Goal: Task Accomplishment & Management: Use online tool/utility

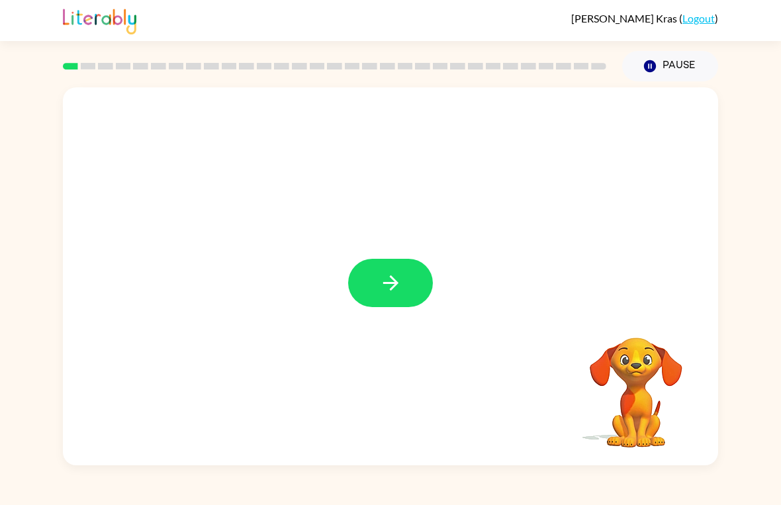
click at [373, 284] on button "button" at bounding box center [390, 283] width 85 height 48
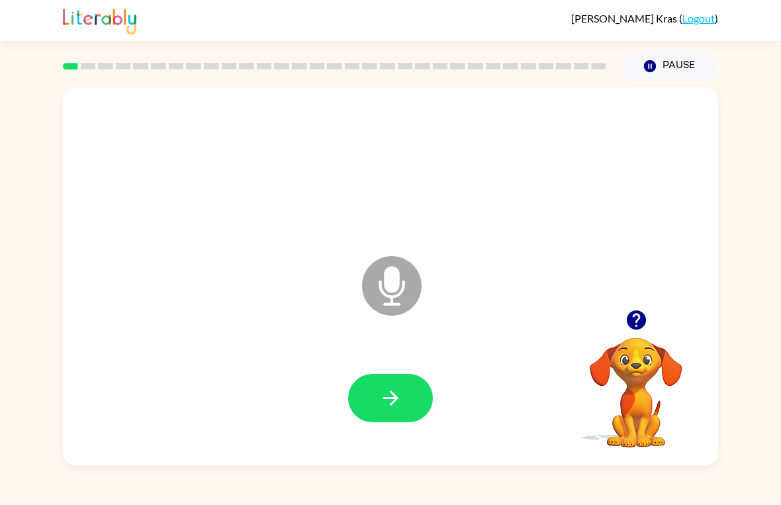
click at [422, 402] on button "button" at bounding box center [390, 398] width 85 height 48
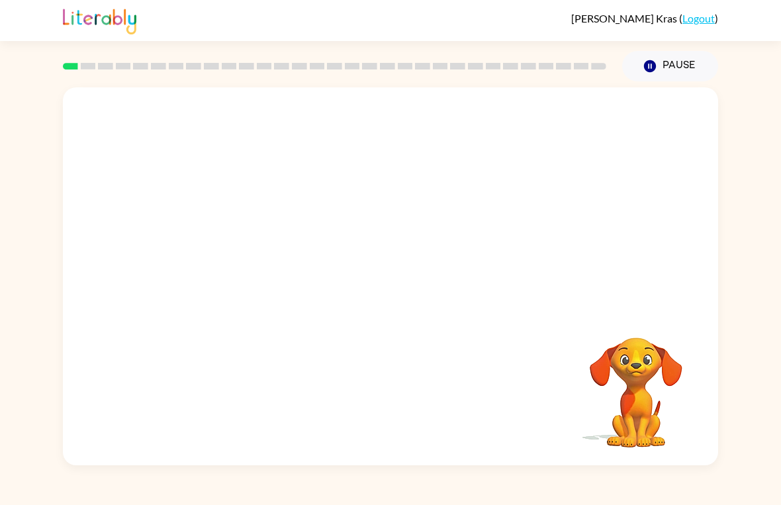
click at [674, 61] on button "Pause Pause" at bounding box center [670, 66] width 96 height 30
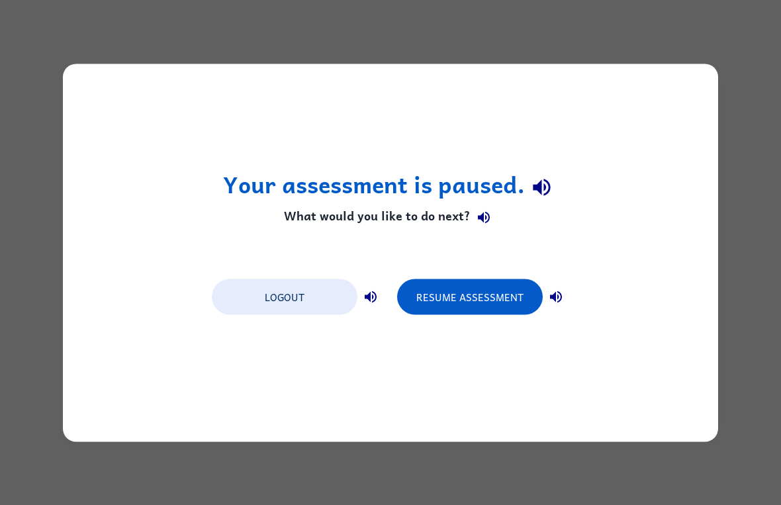
click at [474, 288] on button "Resume Assessment" at bounding box center [470, 297] width 146 height 36
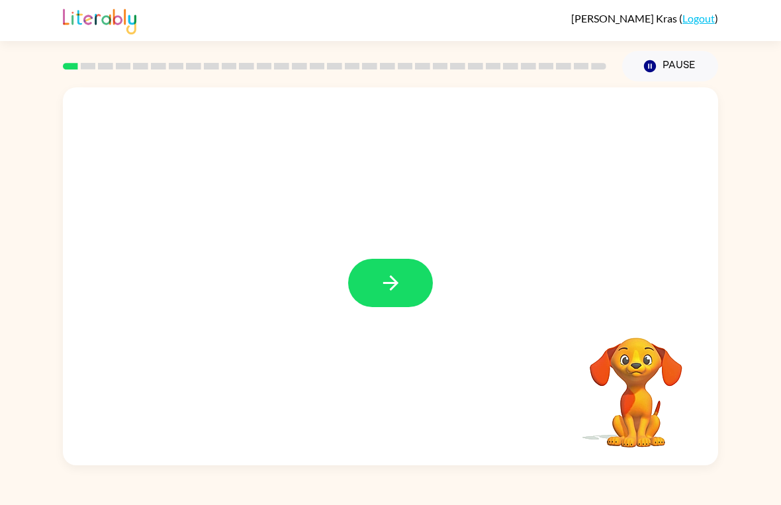
click at [420, 279] on button "button" at bounding box center [390, 283] width 85 height 48
click at [311, 77] on div at bounding box center [334, 66] width 559 height 46
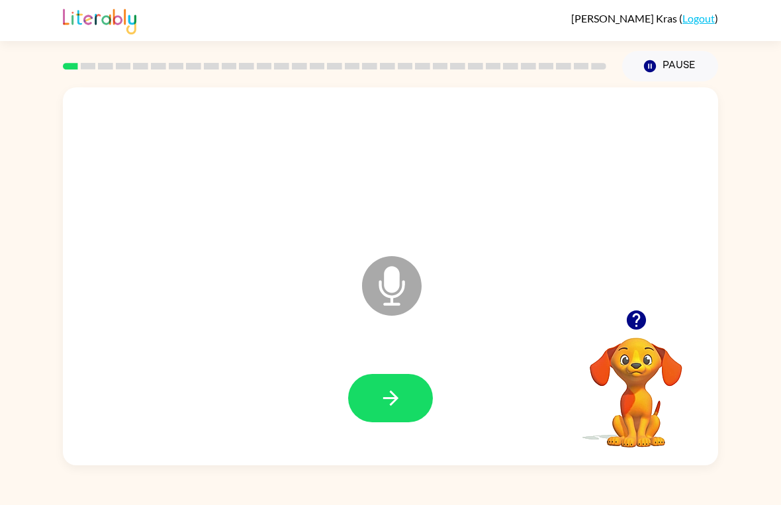
click at [414, 402] on button "button" at bounding box center [390, 398] width 85 height 48
click at [379, 396] on icon "button" at bounding box center [390, 397] width 23 height 23
click at [417, 396] on button "button" at bounding box center [390, 398] width 85 height 48
click at [390, 404] on icon "button" at bounding box center [390, 397] width 23 height 23
click at [397, 386] on icon "button" at bounding box center [390, 397] width 23 height 23
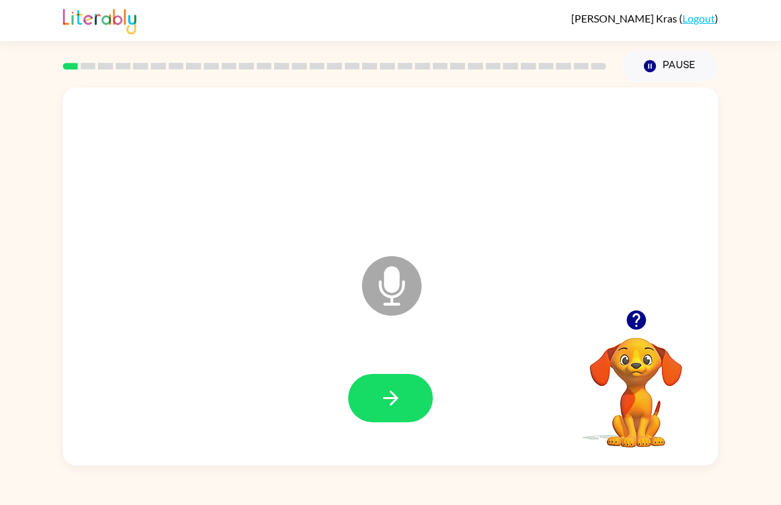
click at [355, 386] on button "button" at bounding box center [390, 398] width 85 height 48
click at [394, 400] on icon "button" at bounding box center [390, 397] width 23 height 23
click at [397, 414] on button "button" at bounding box center [390, 398] width 85 height 48
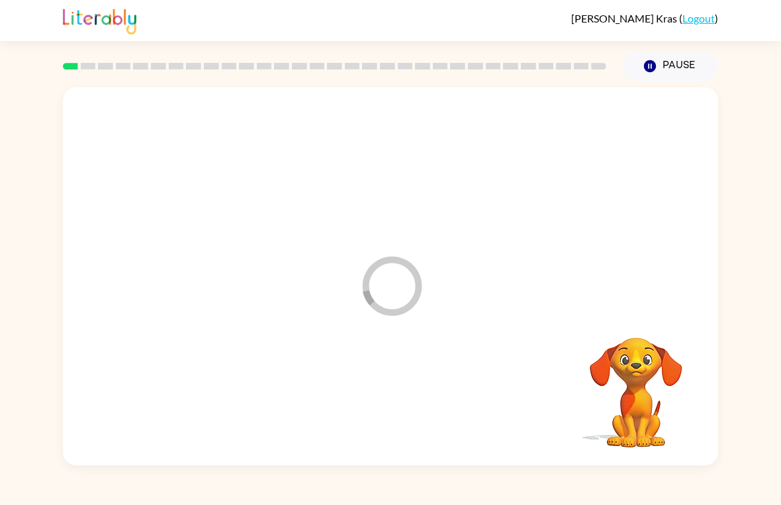
click at [394, 372] on div at bounding box center [390, 398] width 629 height 109
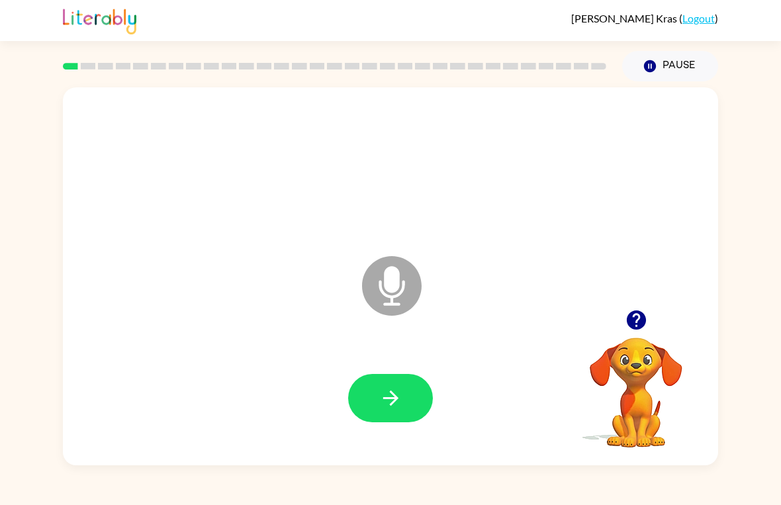
click at [372, 401] on button "button" at bounding box center [390, 398] width 85 height 48
click at [384, 404] on icon "button" at bounding box center [390, 397] width 23 height 23
click at [382, 402] on icon "button" at bounding box center [390, 397] width 23 height 23
click at [414, 406] on button "button" at bounding box center [390, 398] width 85 height 48
click at [399, 365] on div at bounding box center [390, 398] width 629 height 109
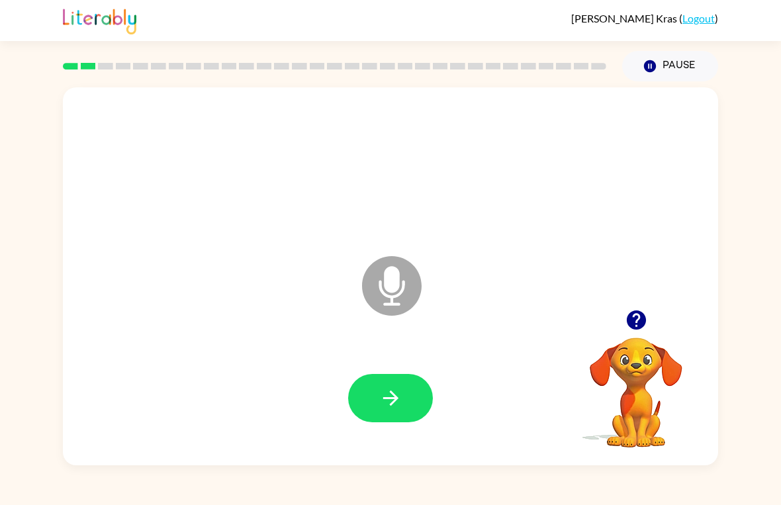
click at [376, 402] on button "button" at bounding box center [390, 398] width 85 height 48
click at [402, 388] on icon "button" at bounding box center [390, 397] width 23 height 23
click at [402, 397] on button "button" at bounding box center [390, 398] width 85 height 48
click at [400, 406] on icon "button" at bounding box center [390, 397] width 23 height 23
click at [397, 391] on icon "button" at bounding box center [390, 397] width 23 height 23
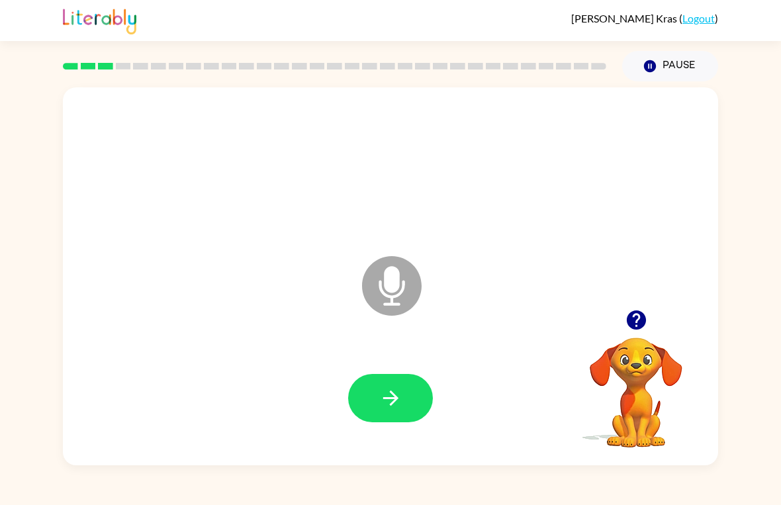
click at [382, 400] on icon "button" at bounding box center [390, 397] width 23 height 23
click at [403, 394] on button "button" at bounding box center [390, 398] width 85 height 48
click at [385, 374] on button "button" at bounding box center [390, 398] width 85 height 48
click at [378, 386] on button "button" at bounding box center [390, 398] width 85 height 48
click at [377, 395] on button "button" at bounding box center [390, 398] width 85 height 48
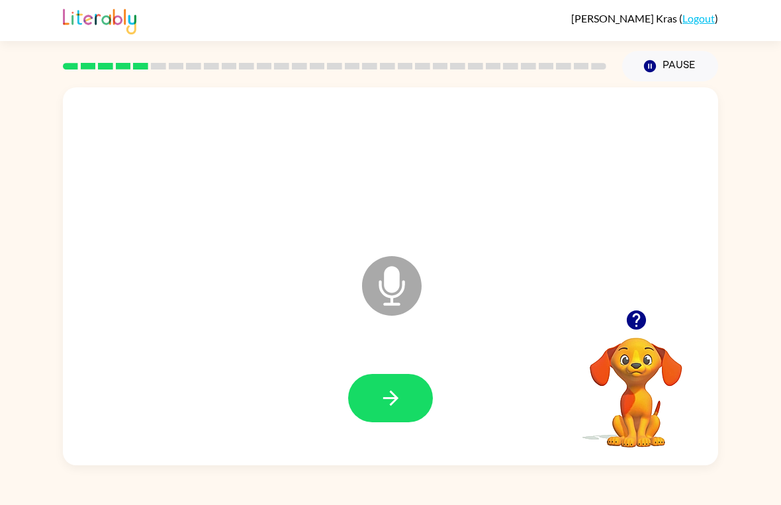
click at [384, 399] on icon "button" at bounding box center [389, 397] width 15 height 15
click at [414, 397] on button "button" at bounding box center [390, 398] width 85 height 48
click at [400, 388] on icon "button" at bounding box center [390, 397] width 23 height 23
click at [386, 401] on icon "button" at bounding box center [390, 397] width 23 height 23
click at [394, 411] on button "button" at bounding box center [390, 398] width 85 height 48
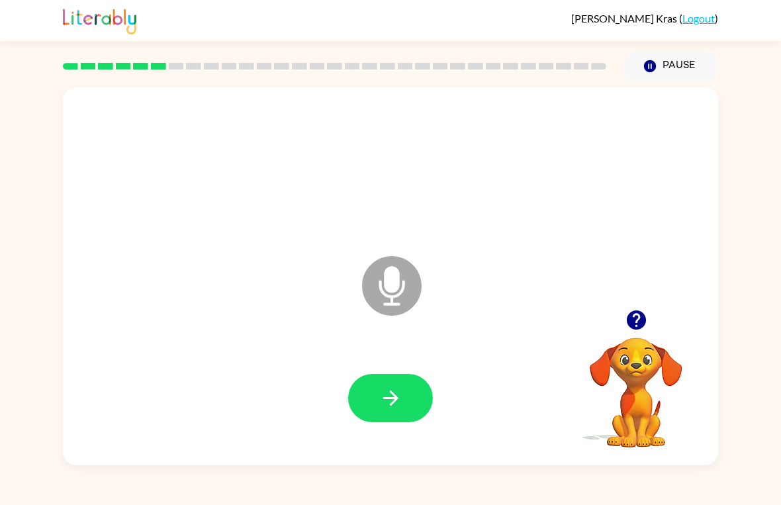
click at [385, 390] on icon "button" at bounding box center [390, 397] width 23 height 23
click at [432, 394] on button "button" at bounding box center [390, 398] width 85 height 48
click at [402, 385] on button "button" at bounding box center [390, 398] width 85 height 48
click at [406, 416] on button "button" at bounding box center [390, 398] width 85 height 48
click at [396, 382] on button "button" at bounding box center [390, 398] width 85 height 48
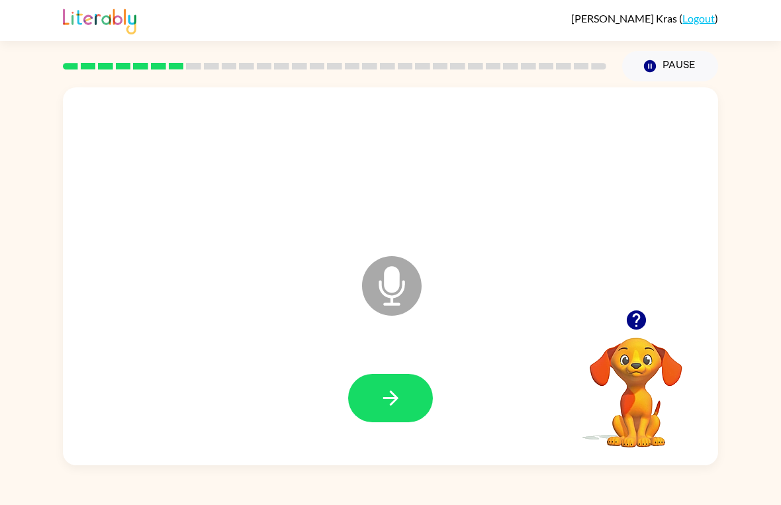
click at [406, 395] on button "button" at bounding box center [390, 398] width 85 height 48
click at [406, 394] on div at bounding box center [390, 398] width 85 height 48
click at [406, 390] on div at bounding box center [390, 398] width 85 height 48
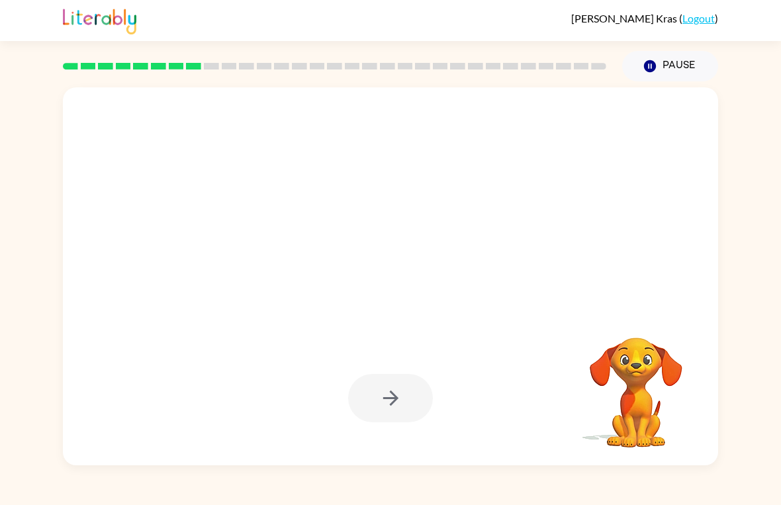
click at [780, 236] on div "Your browser must support playing .mp4 files to use Literably. Please try using…" at bounding box center [390, 273] width 781 height 384
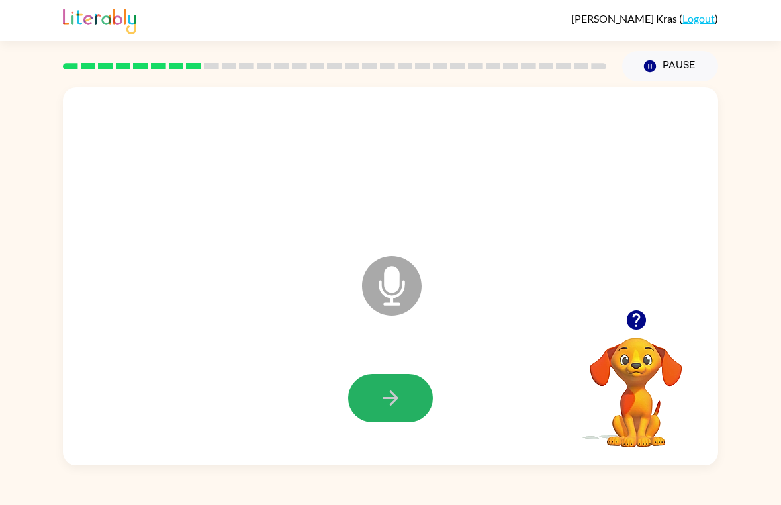
click at [414, 382] on button "button" at bounding box center [390, 398] width 85 height 48
click at [396, 382] on button "button" at bounding box center [390, 398] width 85 height 48
click at [388, 376] on button "button" at bounding box center [390, 398] width 85 height 48
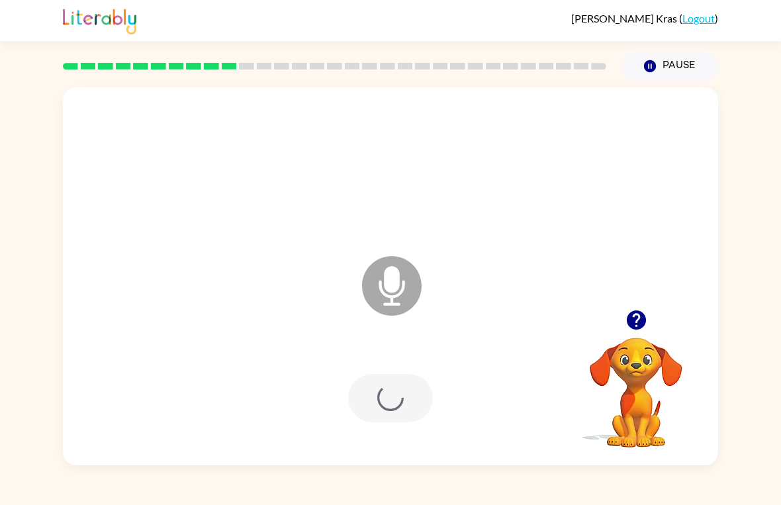
click at [403, 403] on div at bounding box center [390, 398] width 85 height 48
click at [417, 384] on button "button" at bounding box center [390, 398] width 85 height 48
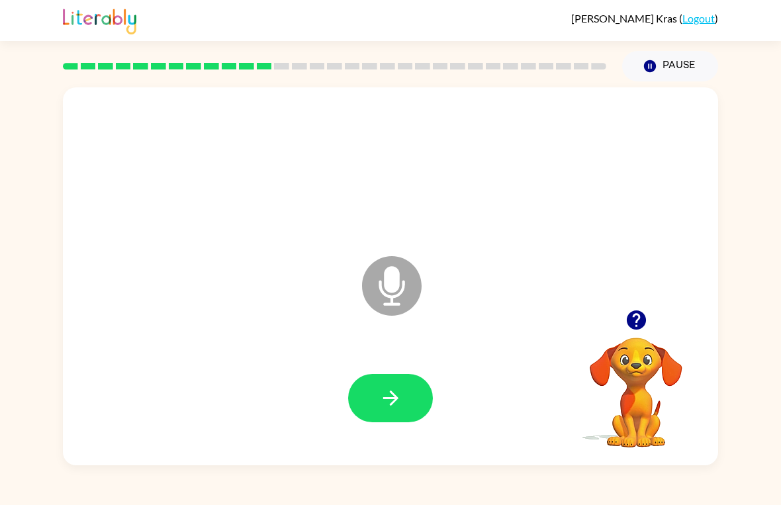
click at [398, 402] on icon "button" at bounding box center [390, 397] width 23 height 23
click at [383, 384] on button "button" at bounding box center [390, 398] width 85 height 48
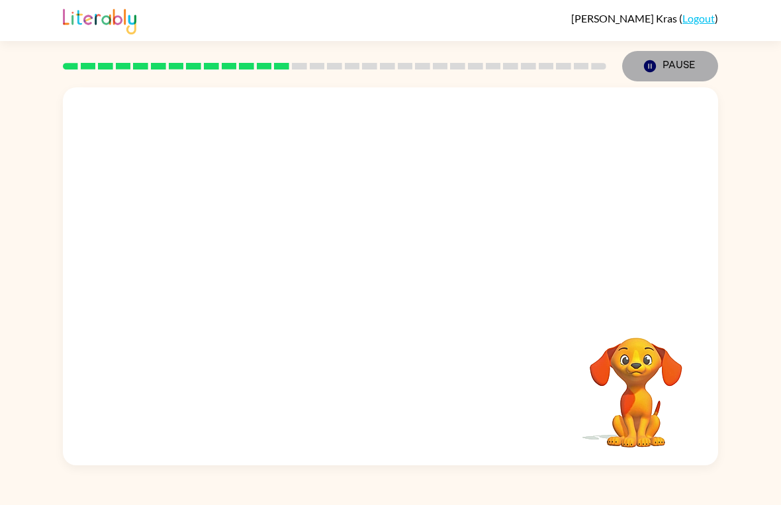
click at [673, 70] on button "Pause Pause" at bounding box center [670, 66] width 96 height 30
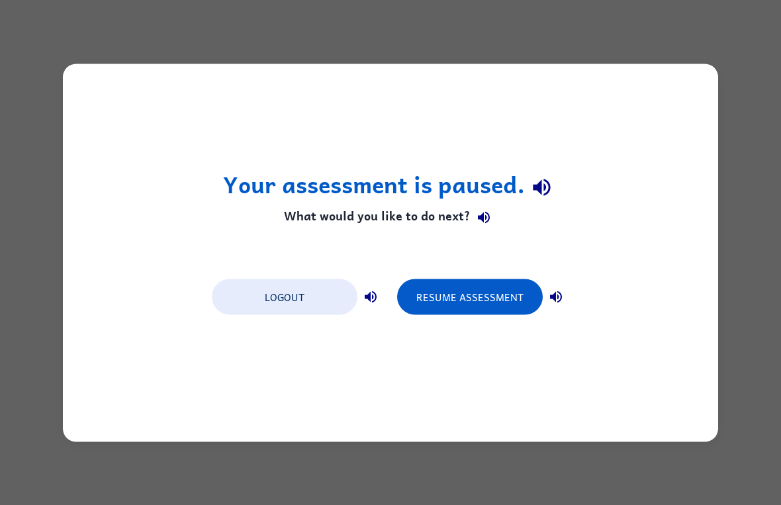
click at [447, 281] on button "Resume Assessment" at bounding box center [470, 297] width 146 height 36
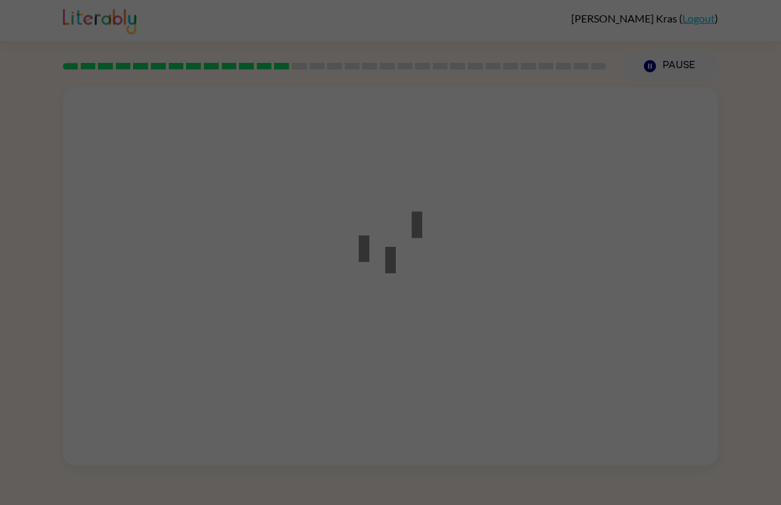
click at [446, 281] on div at bounding box center [390, 253] width 119 height 150
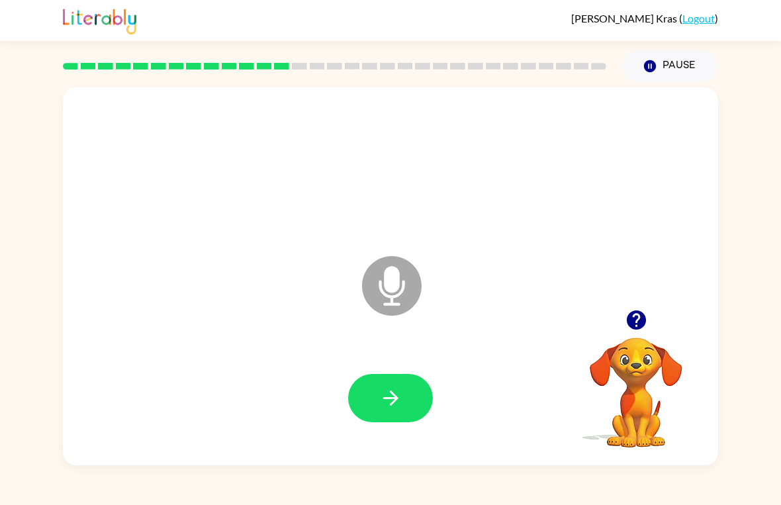
click at [374, 409] on button "button" at bounding box center [390, 398] width 85 height 48
click at [386, 417] on button "button" at bounding box center [390, 398] width 85 height 48
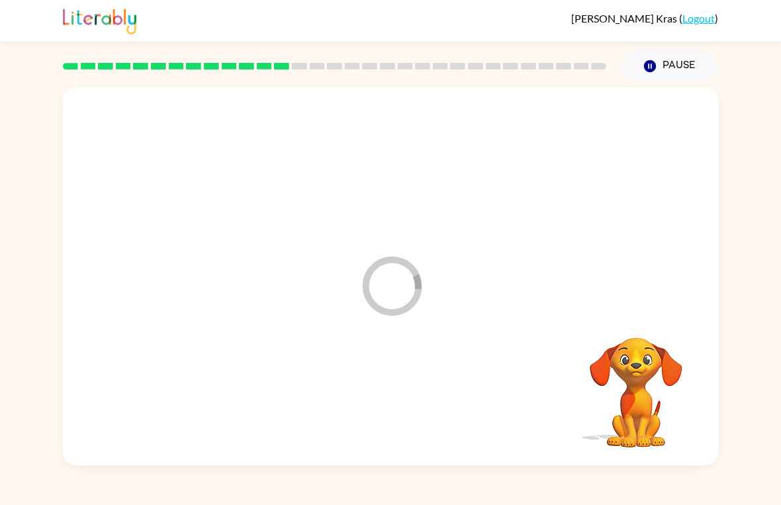
click at [410, 388] on div at bounding box center [390, 398] width 629 height 109
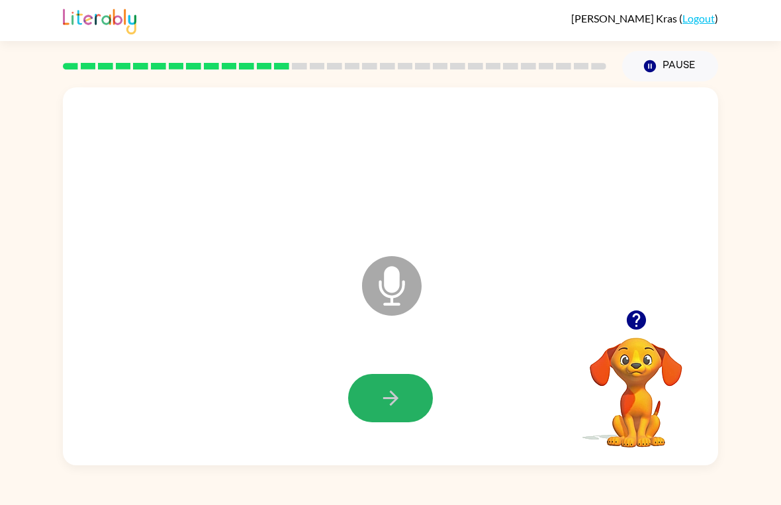
click at [386, 388] on icon "button" at bounding box center [390, 397] width 23 height 23
click at [396, 402] on icon "button" at bounding box center [390, 397] width 23 height 23
click at [669, 58] on button "Pause Pause" at bounding box center [670, 66] width 96 height 30
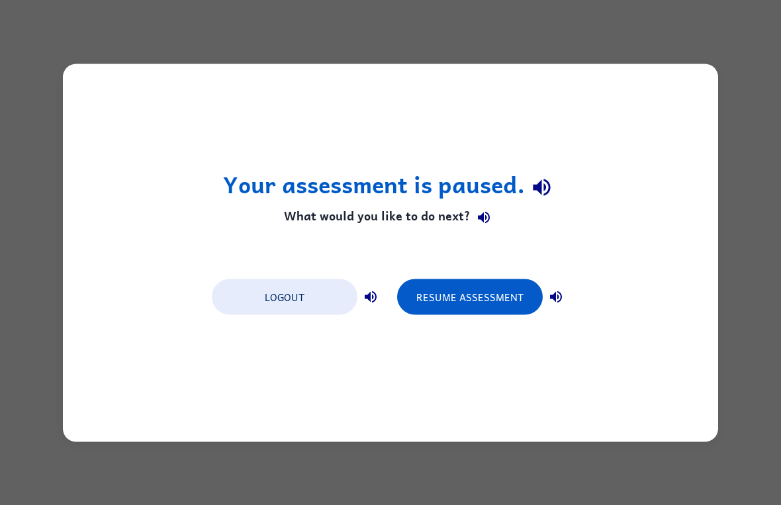
click at [476, 287] on button "Resume Assessment" at bounding box center [470, 297] width 146 height 36
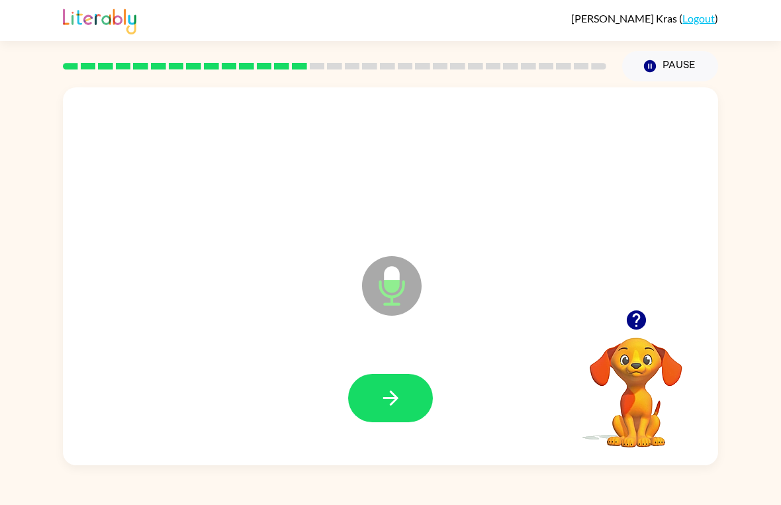
click at [394, 388] on icon "button" at bounding box center [390, 397] width 23 height 23
click at [379, 397] on icon "button" at bounding box center [390, 397] width 23 height 23
click at [397, 392] on icon "button" at bounding box center [390, 397] width 23 height 23
click at [390, 386] on icon "button" at bounding box center [390, 397] width 23 height 23
click at [396, 392] on icon "button" at bounding box center [390, 397] width 23 height 23
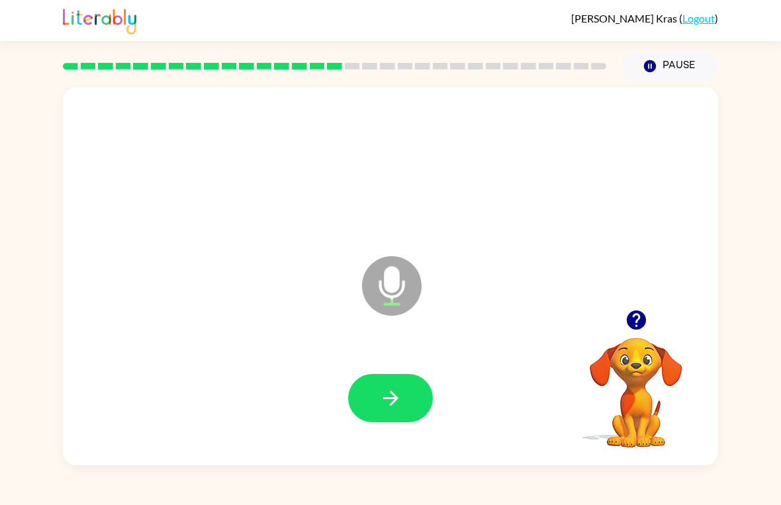
click at [402, 388] on button "button" at bounding box center [390, 398] width 85 height 48
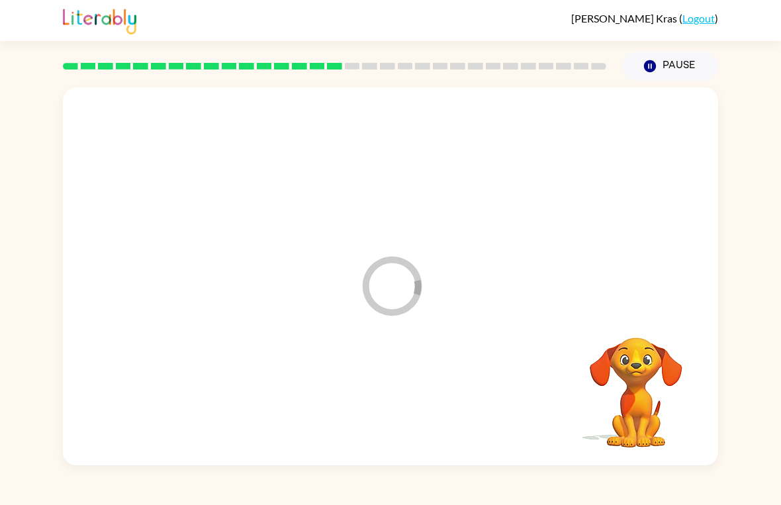
click at [9, 294] on div "Loader Your response is being sent to our graders Your browser must support pla…" at bounding box center [390, 273] width 781 height 384
click at [655, 65] on icon "button" at bounding box center [650, 66] width 12 height 12
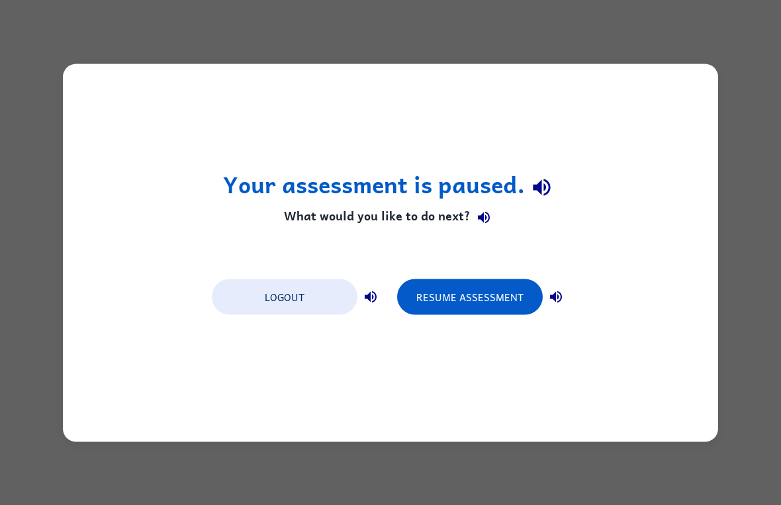
click at [677, 57] on div "Your assessment is paused. What would you like to do next? Logout Resume Assess…" at bounding box center [390, 252] width 781 height 505
click at [495, 287] on button "Resume Assessment" at bounding box center [470, 297] width 146 height 36
click at [439, 300] on button "Resume Assessment" at bounding box center [470, 297] width 146 height 36
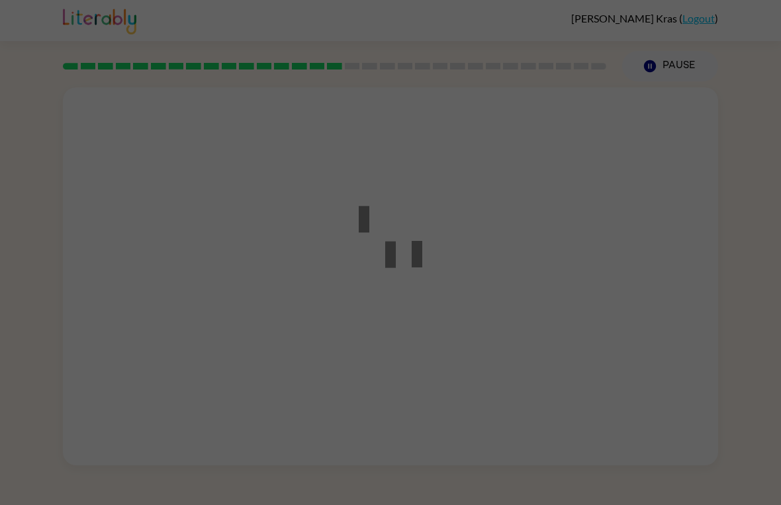
click at [404, 267] on icon at bounding box center [391, 245] width 64 height 79
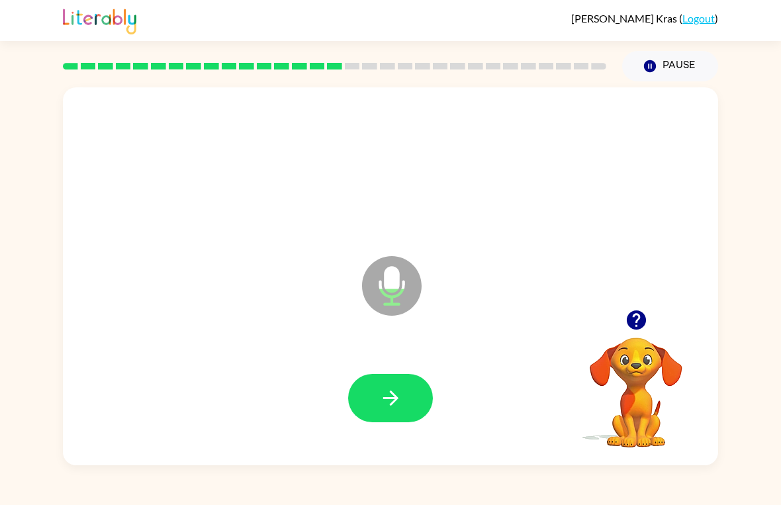
click at [390, 405] on icon "button" at bounding box center [389, 397] width 15 height 15
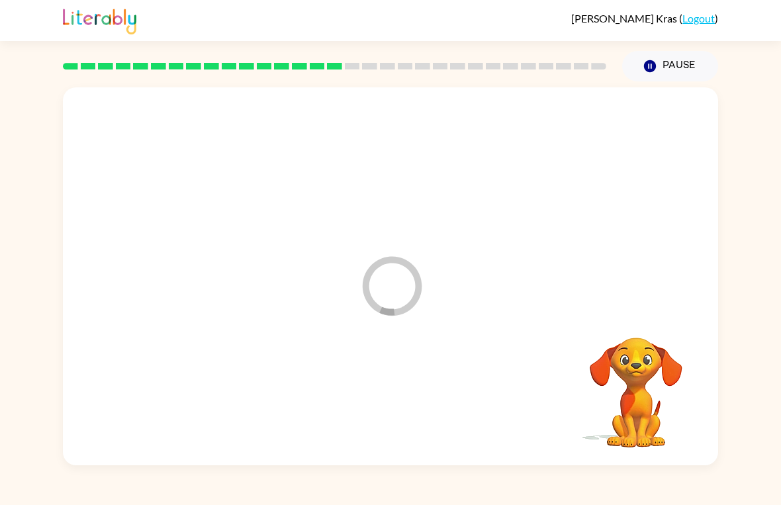
click at [451, 245] on div "Loader Your response is being sent to our graders" at bounding box center [358, 253] width 565 height 48
click at [636, 403] on video "Your browser must support playing .mp4 files to use Literably. Please try using…" at bounding box center [636, 383] width 132 height 132
click at [676, 62] on button "Pause Pause" at bounding box center [670, 66] width 96 height 30
click at [683, 59] on button "Pause Pause" at bounding box center [670, 66] width 96 height 30
click at [683, 58] on button "Pause Pause" at bounding box center [670, 66] width 96 height 30
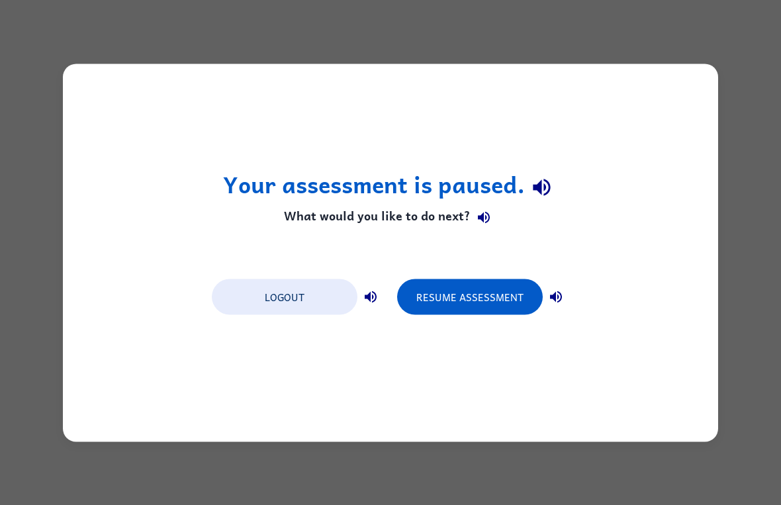
click at [685, 65] on div "Your assessment is paused. What would you like to do next? Logout Resume Assess…" at bounding box center [390, 253] width 655 height 378
click at [478, 294] on button "Resume Assessment" at bounding box center [470, 297] width 146 height 36
click at [479, 292] on button "Resume Assessment" at bounding box center [470, 297] width 146 height 36
click at [478, 292] on button "Resume Assessment" at bounding box center [470, 297] width 146 height 36
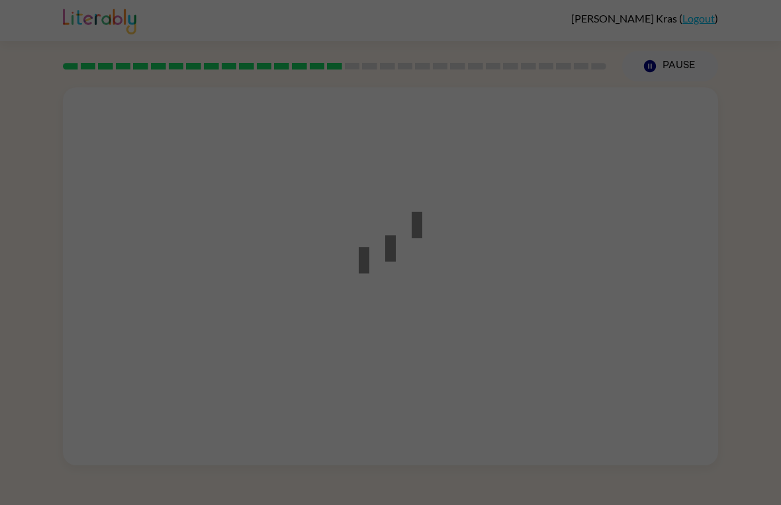
click at [505, 285] on div at bounding box center [390, 252] width 781 height 505
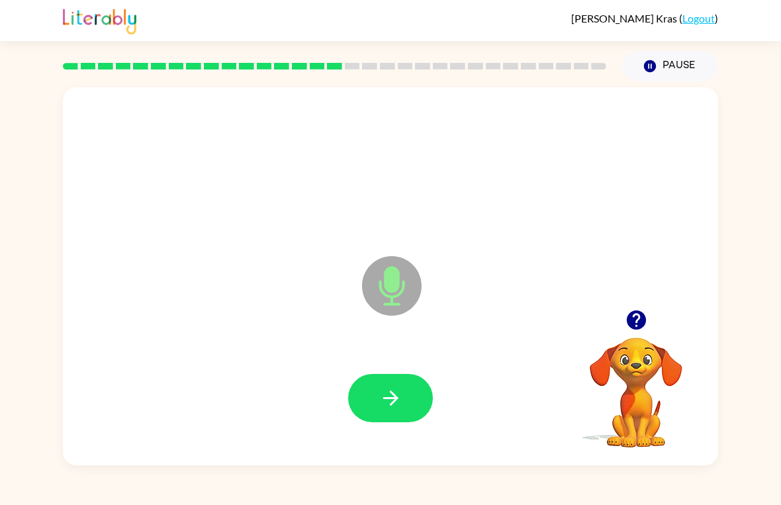
click at [396, 401] on icon "button" at bounding box center [389, 397] width 15 height 15
click at [376, 392] on button "button" at bounding box center [390, 398] width 85 height 48
click at [417, 414] on button "button" at bounding box center [390, 398] width 85 height 48
click at [398, 396] on icon "button" at bounding box center [390, 397] width 23 height 23
click at [365, 425] on div at bounding box center [390, 398] width 629 height 109
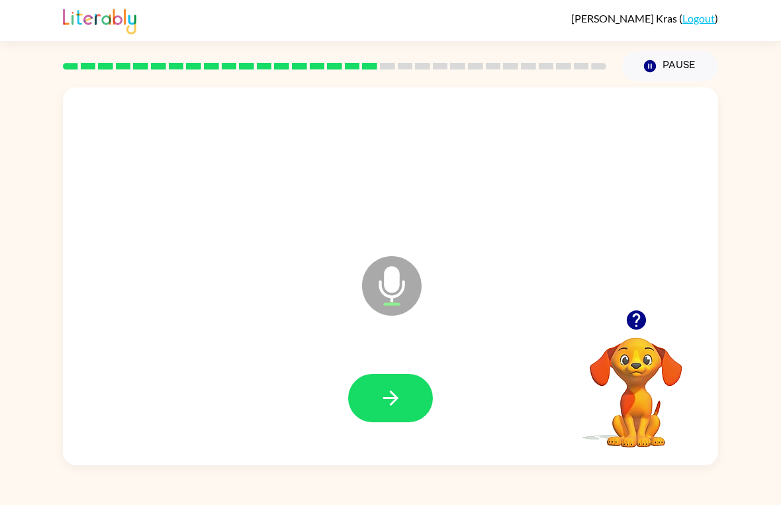
click at [365, 425] on div at bounding box center [390, 398] width 629 height 109
click at [394, 404] on icon "button" at bounding box center [390, 397] width 23 height 23
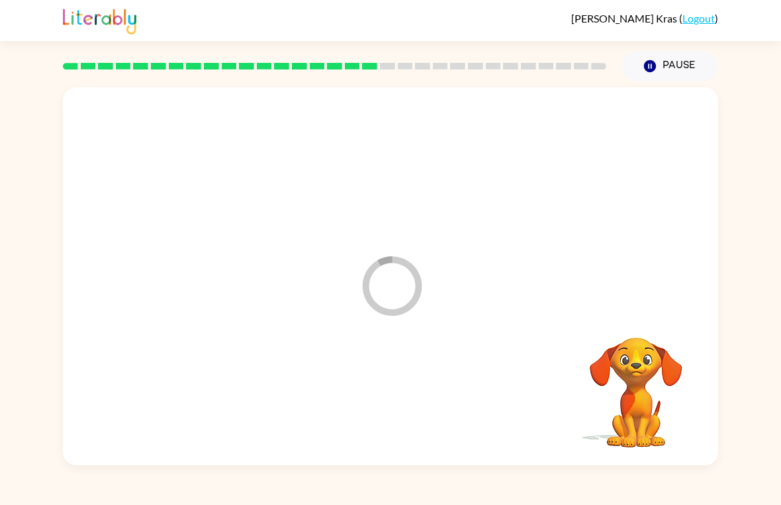
click at [393, 404] on div at bounding box center [390, 398] width 629 height 109
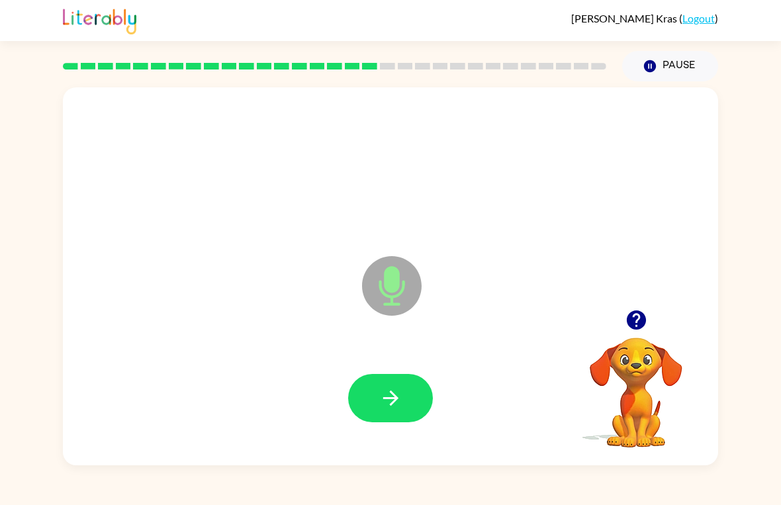
click at [375, 393] on button "button" at bounding box center [390, 398] width 85 height 48
click at [391, 380] on button "button" at bounding box center [390, 398] width 85 height 48
click at [370, 411] on button "button" at bounding box center [390, 398] width 85 height 48
click at [395, 390] on icon "button" at bounding box center [390, 397] width 23 height 23
click at [383, 413] on button "button" at bounding box center [390, 398] width 85 height 48
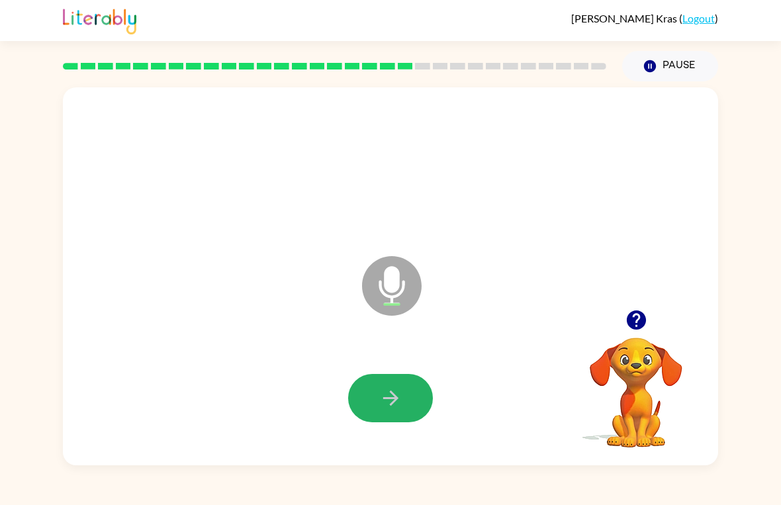
click at [382, 385] on button "button" at bounding box center [390, 398] width 85 height 48
click at [392, 409] on icon "button" at bounding box center [390, 397] width 23 height 23
click at [382, 374] on button "button" at bounding box center [390, 398] width 85 height 48
click at [388, 405] on icon "button" at bounding box center [390, 397] width 23 height 23
click at [371, 400] on button "button" at bounding box center [390, 398] width 85 height 48
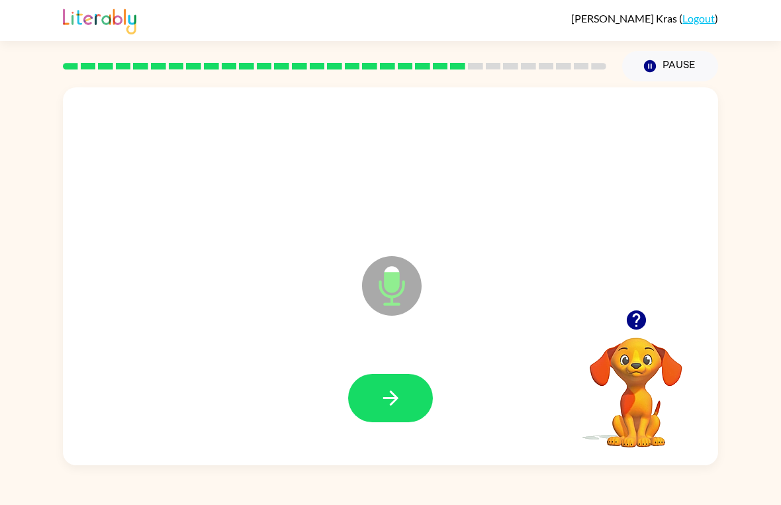
click at [389, 391] on icon "button" at bounding box center [390, 397] width 23 height 23
click at [392, 401] on icon "button" at bounding box center [390, 397] width 23 height 23
click at [382, 387] on icon "button" at bounding box center [390, 397] width 23 height 23
click at [407, 387] on button "button" at bounding box center [390, 398] width 85 height 48
click at [391, 400] on icon "button" at bounding box center [390, 397] width 23 height 23
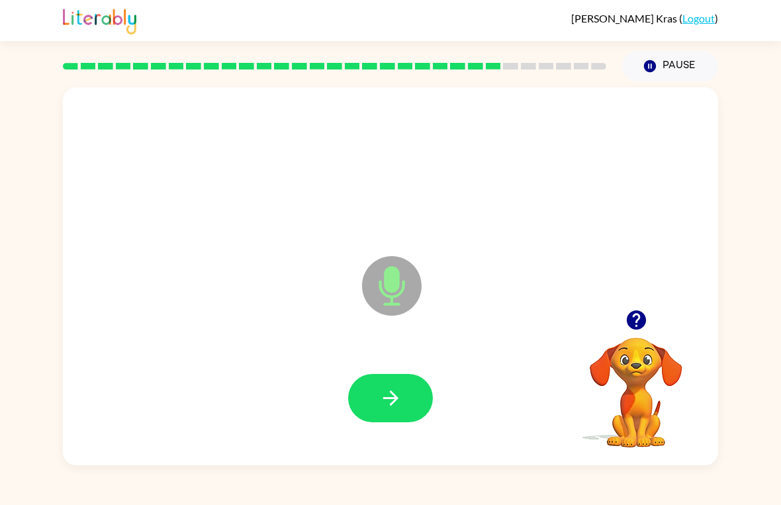
click at [378, 394] on button "button" at bounding box center [390, 398] width 85 height 48
click at [384, 390] on icon "button" at bounding box center [390, 397] width 23 height 23
click at [397, 402] on icon "button" at bounding box center [390, 397] width 23 height 23
click at [397, 389] on icon "button" at bounding box center [390, 397] width 23 height 23
click at [400, 400] on icon "button" at bounding box center [390, 397] width 23 height 23
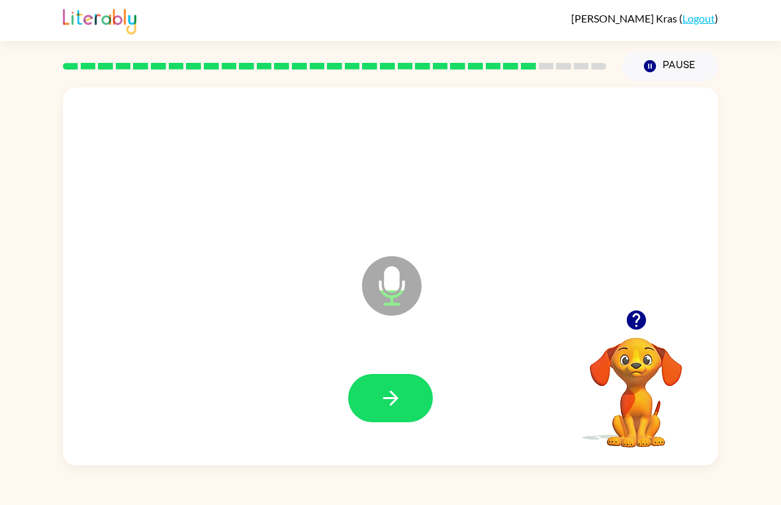
click at [378, 400] on button "button" at bounding box center [390, 398] width 85 height 48
click at [359, 374] on div at bounding box center [390, 398] width 85 height 48
click at [359, 373] on div at bounding box center [390, 398] width 629 height 109
click at [417, 388] on button "button" at bounding box center [390, 398] width 85 height 48
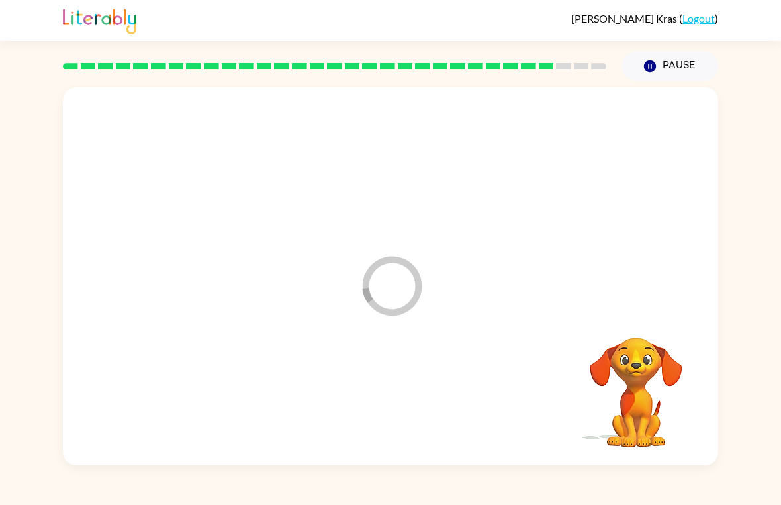
click at [384, 385] on div at bounding box center [390, 398] width 629 height 109
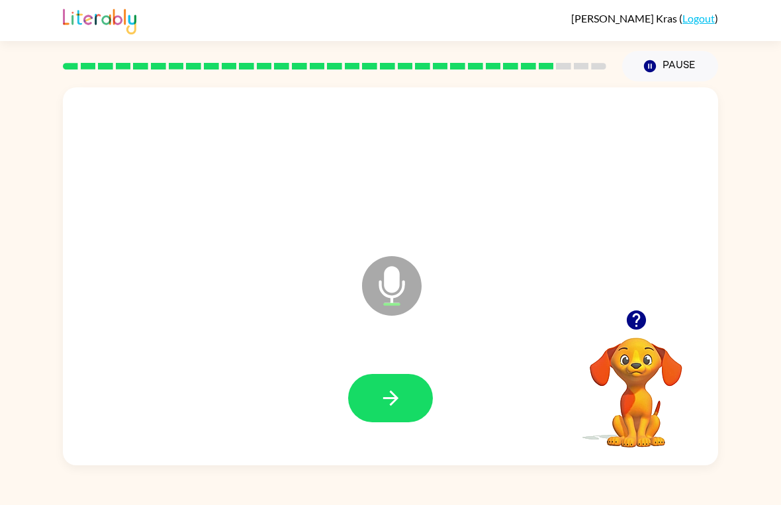
click at [640, 313] on icon "button" at bounding box center [635, 319] width 19 height 19
click at [392, 384] on button "button" at bounding box center [390, 398] width 85 height 48
click at [384, 412] on button "button" at bounding box center [390, 398] width 85 height 48
click at [378, 400] on button "button" at bounding box center [390, 398] width 85 height 48
click at [379, 403] on icon "button" at bounding box center [390, 397] width 23 height 23
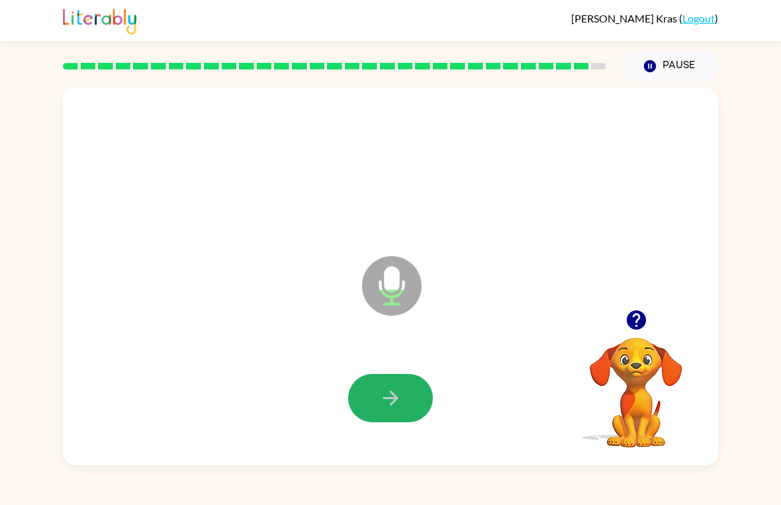
click at [385, 390] on icon "button" at bounding box center [390, 397] width 23 height 23
